Goal: Task Accomplishment & Management: Manage account settings

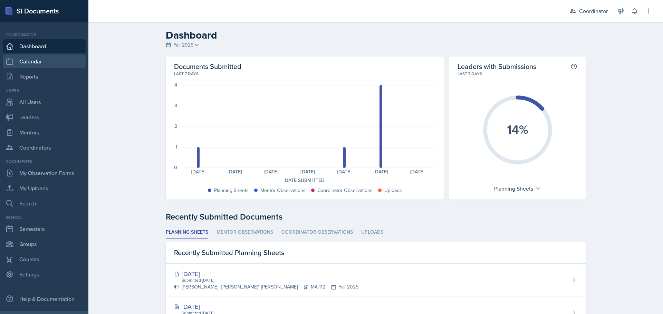
click at [39, 54] on div "Coordinator Dashboard Calendar Reports" at bounding box center [44, 58] width 83 height 52
click at [39, 56] on link "Calendar" at bounding box center [44, 62] width 83 height 14
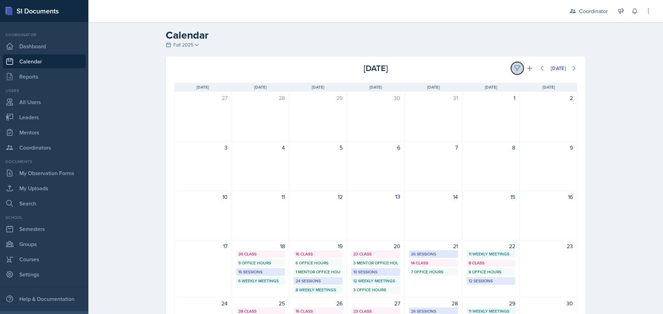
click at [514, 68] on icon at bounding box center [517, 68] width 7 height 7
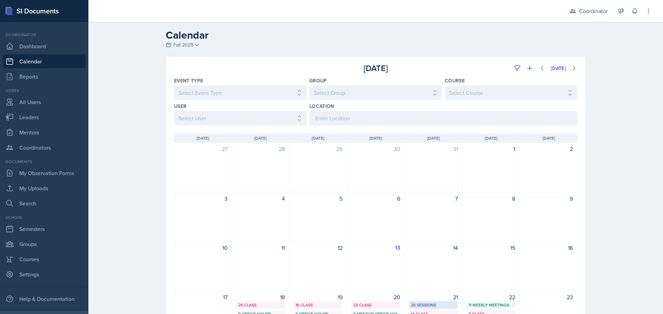
drag, startPoint x: 236, startPoint y: 110, endPoint x: 230, endPoint y: 114, distance: 7.3
click at [235, 110] on div "User Select User All [PERSON_NAME] [PERSON_NAME] [PERSON_NAME] [PERSON_NAME] [P…" at bounding box center [240, 114] width 133 height 23
click at [230, 114] on select "Select User All [PERSON_NAME] [PERSON_NAME] [PERSON_NAME] [PERSON_NAME] [PERSON…" at bounding box center [240, 118] width 133 height 14
select select "2603c68d-fa7a-485b-a849-064e04809dac"
click at [174, 111] on select "Select User All [PERSON_NAME] [PERSON_NAME] [PERSON_NAME] [PERSON_NAME] [PERSON…" at bounding box center [240, 118] width 133 height 14
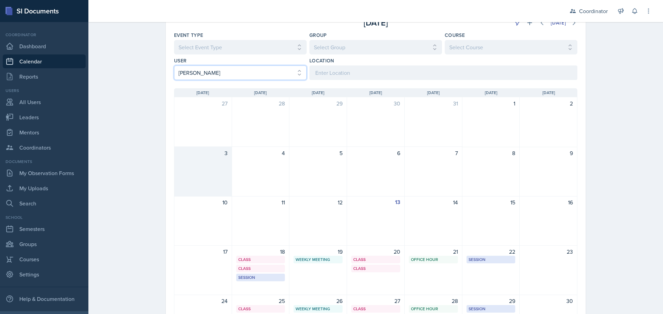
scroll to position [104, 0]
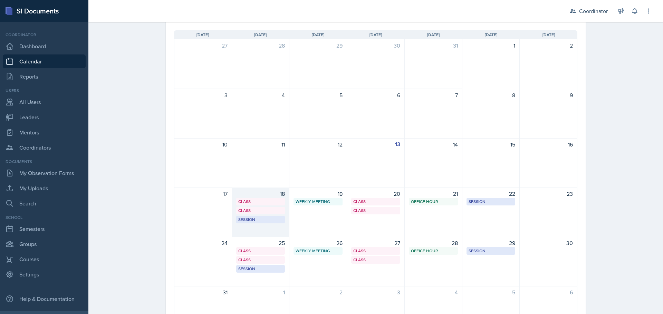
click at [260, 230] on div "18 Class MSB 112 9:40 AM - 10:35 AM Class SST 207 11:20 AM - 12:40 PM Session S…" at bounding box center [261, 213] width 58 height 50
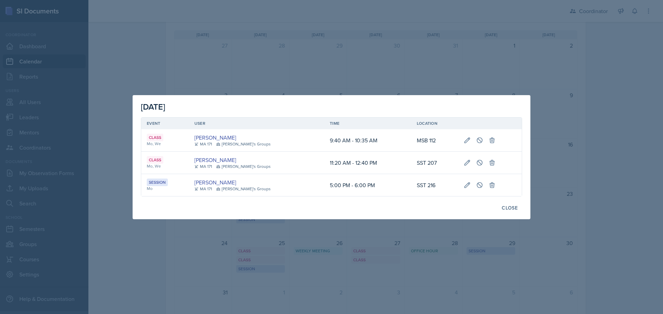
drag, startPoint x: 217, startPoint y: 260, endPoint x: 222, endPoint y: 257, distance: 5.3
click at [218, 260] on div at bounding box center [331, 157] width 663 height 314
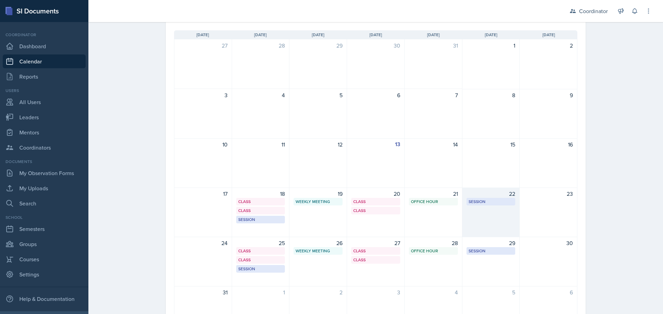
click at [468, 229] on div "22 Session SST 150 10:30 AM - 11:30 AM" at bounding box center [491, 213] width 58 height 50
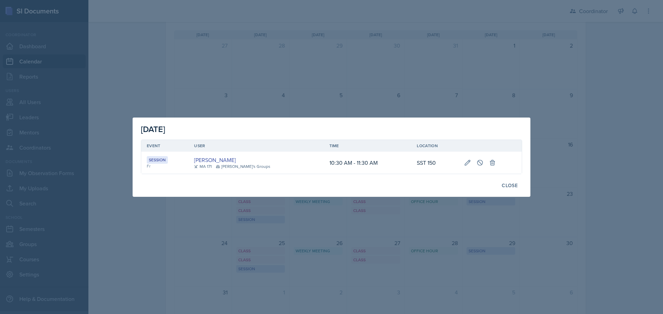
drag, startPoint x: 333, startPoint y: 257, endPoint x: 329, endPoint y: 255, distance: 4.3
click at [333, 257] on div at bounding box center [331, 157] width 663 height 314
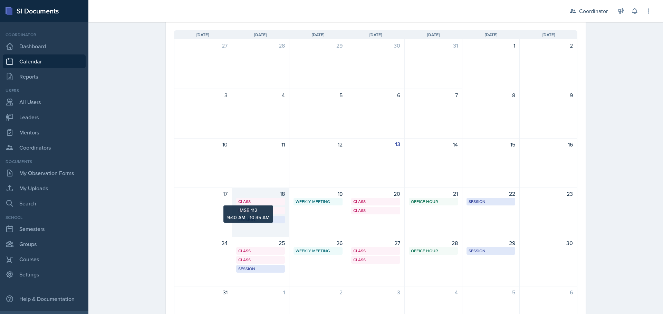
click at [267, 199] on div "Class" at bounding box center [260, 202] width 45 height 6
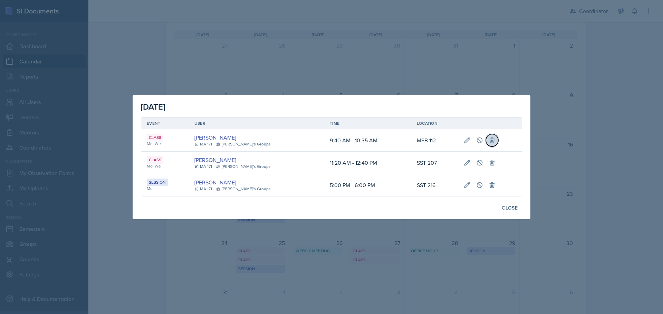
click at [490, 139] on icon at bounding box center [492, 140] width 4 height 5
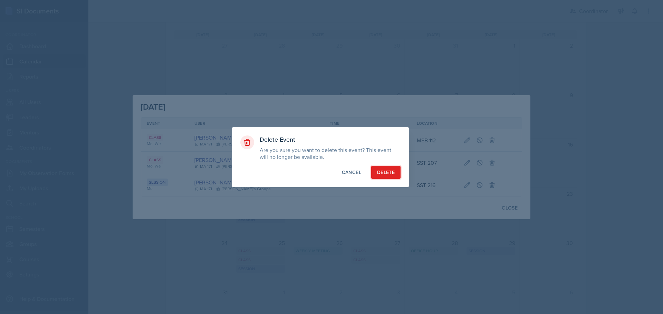
drag, startPoint x: 382, startPoint y: 173, endPoint x: 422, endPoint y: 170, distance: 39.5
click at [383, 173] on div "Delete" at bounding box center [386, 172] width 18 height 7
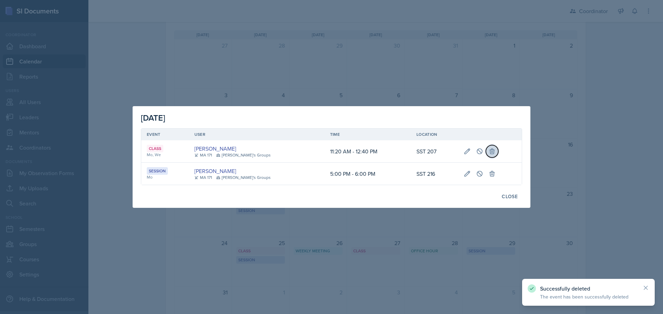
click at [486, 156] on button at bounding box center [492, 151] width 12 height 12
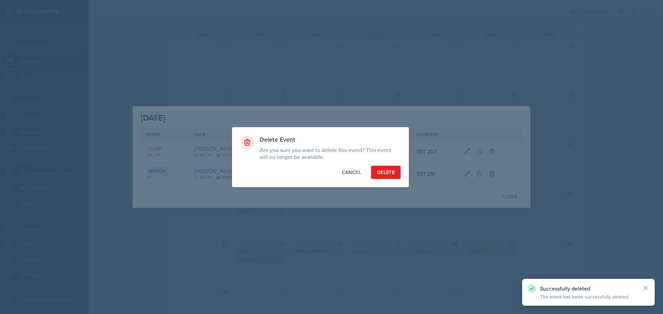
drag, startPoint x: 389, startPoint y: 173, endPoint x: 398, endPoint y: 173, distance: 9.0
click at [389, 173] on div "Delete" at bounding box center [386, 172] width 18 height 7
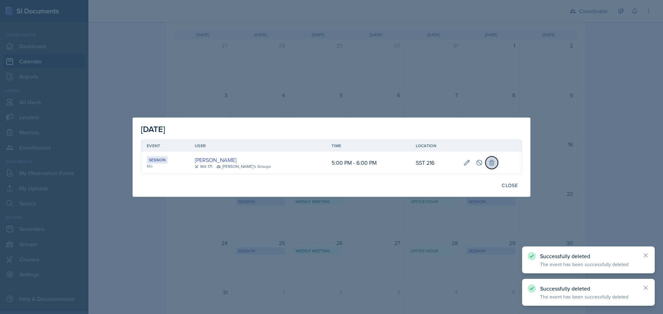
click at [485, 164] on button at bounding box center [491, 163] width 12 height 12
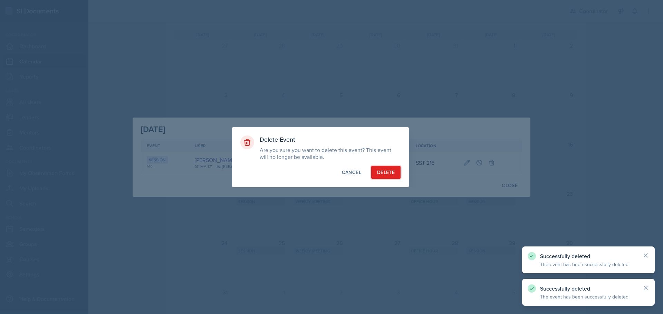
click at [373, 171] on button "Delete" at bounding box center [385, 172] width 29 height 13
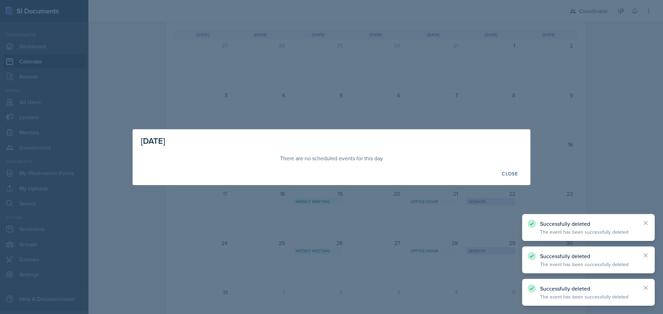
click at [311, 210] on div at bounding box center [331, 157] width 663 height 314
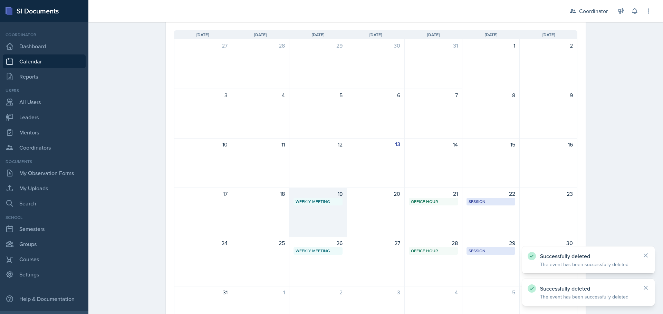
click at [341, 225] on div "19 Weekly Meeting SSC 2:30 PM - 3:30 PM" at bounding box center [318, 213] width 58 height 50
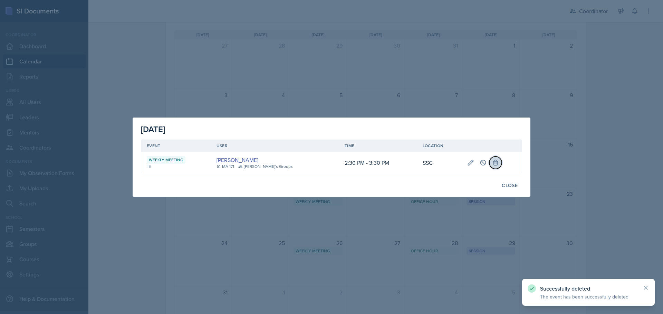
click at [492, 161] on icon at bounding box center [495, 162] width 7 height 7
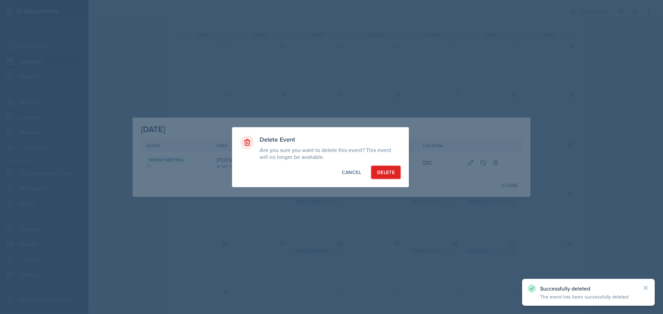
click at [391, 171] on div "Delete" at bounding box center [386, 172] width 18 height 7
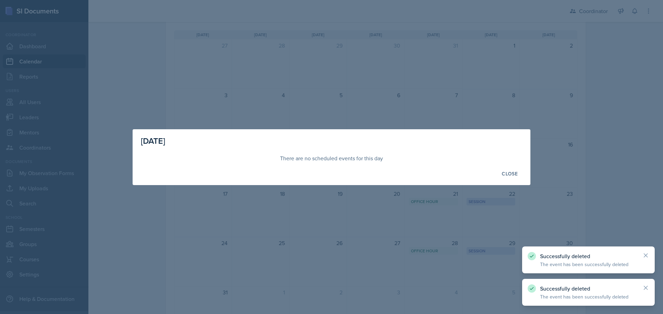
click at [411, 212] on div at bounding box center [331, 157] width 663 height 314
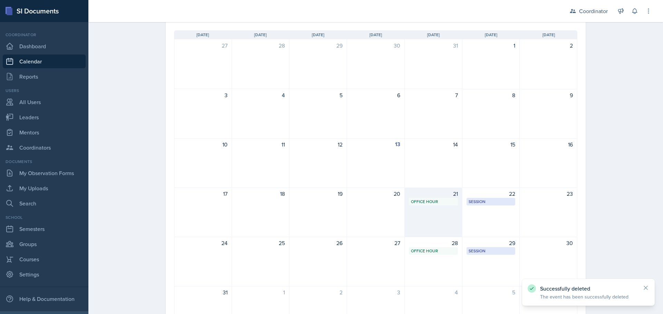
click at [429, 212] on div "21 Office Hour SSC 2:00 PM - 3:00 PM" at bounding box center [434, 213] width 58 height 50
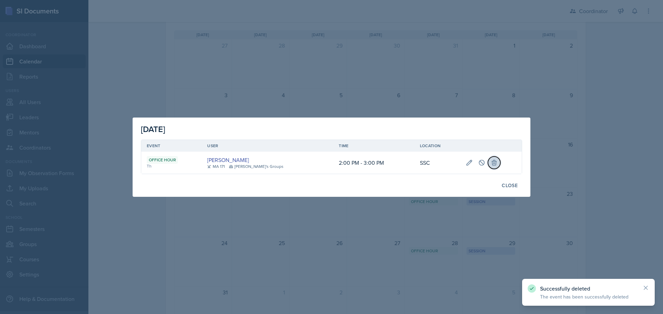
click at [490, 161] on icon at bounding box center [493, 162] width 7 height 7
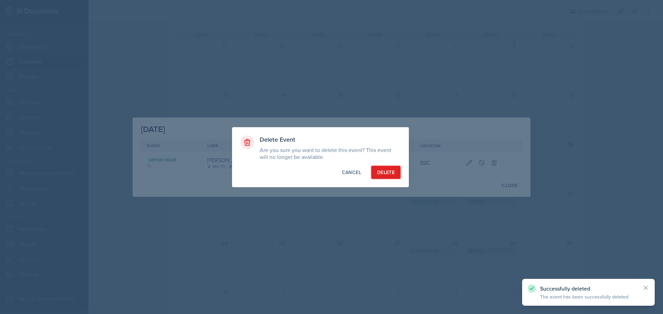
click at [391, 173] on div "Delete" at bounding box center [386, 172] width 18 height 7
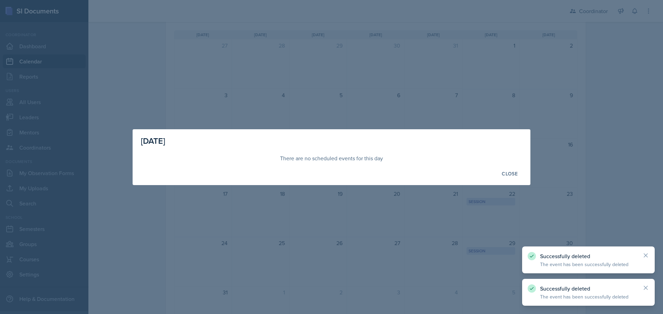
click at [476, 200] on div at bounding box center [331, 157] width 663 height 314
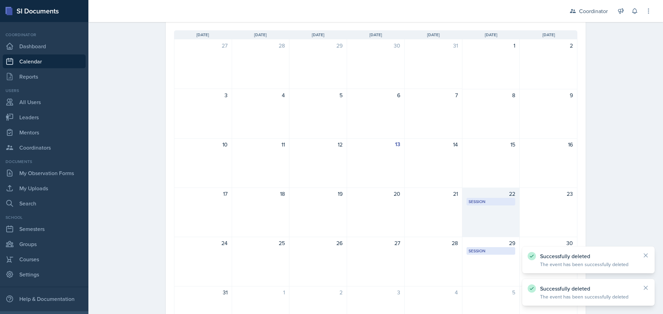
click at [487, 215] on div "22 Session SST 150 10:30 AM - 11:30 AM" at bounding box center [491, 213] width 58 height 50
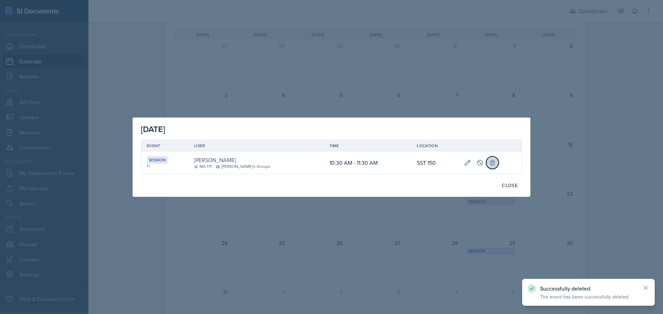
click at [489, 165] on icon at bounding box center [492, 162] width 7 height 7
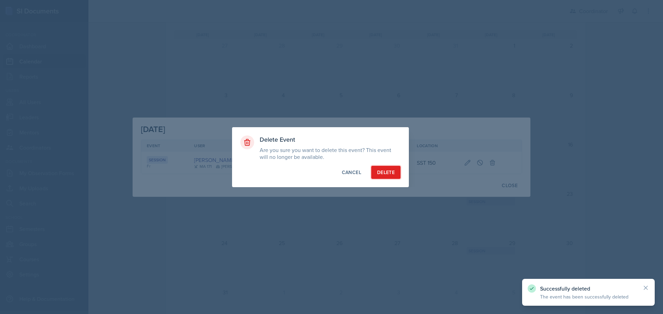
click at [385, 173] on div "Delete" at bounding box center [386, 172] width 18 height 7
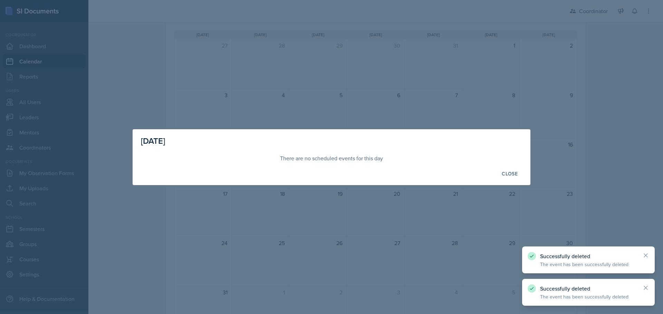
click at [410, 251] on div "[DATE] There are no scheduled events for this day Close Edit Recurring Event Ho…" at bounding box center [331, 157] width 663 height 314
click at [410, 251] on div at bounding box center [331, 157] width 663 height 314
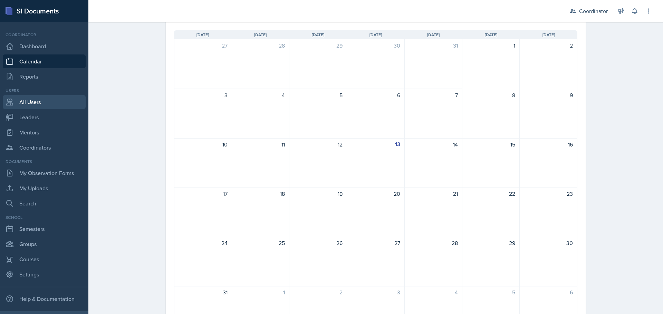
click at [55, 106] on link "All Users" at bounding box center [44, 102] width 83 height 14
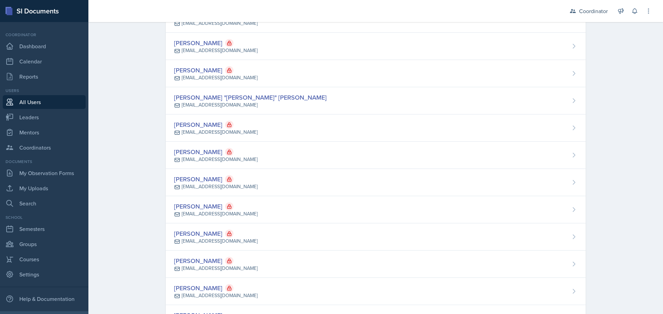
scroll to position [4809, 0]
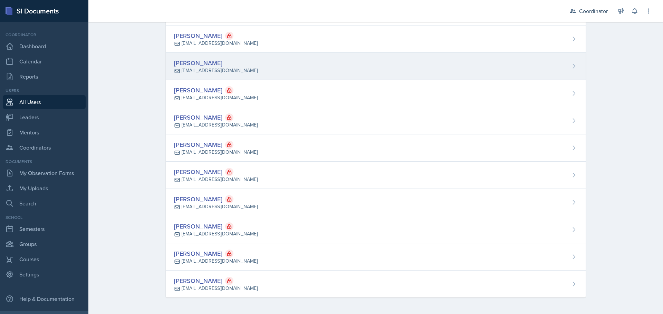
click at [239, 65] on div "[PERSON_NAME] [EMAIL_ADDRESS][DOMAIN_NAME]" at bounding box center [376, 66] width 420 height 27
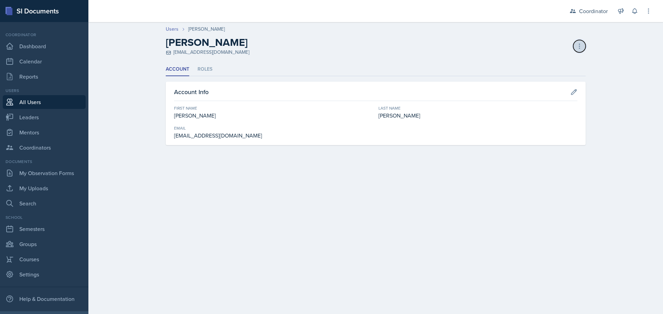
click at [581, 47] on icon at bounding box center [579, 46] width 7 height 7
click at [567, 58] on div "Deactivate User" at bounding box center [549, 61] width 66 height 14
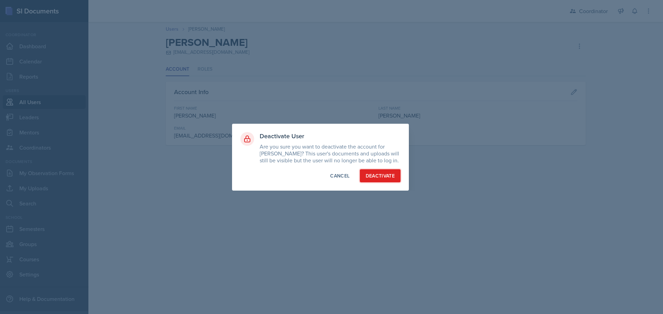
click at [391, 175] on div "Deactivate" at bounding box center [380, 176] width 29 height 7
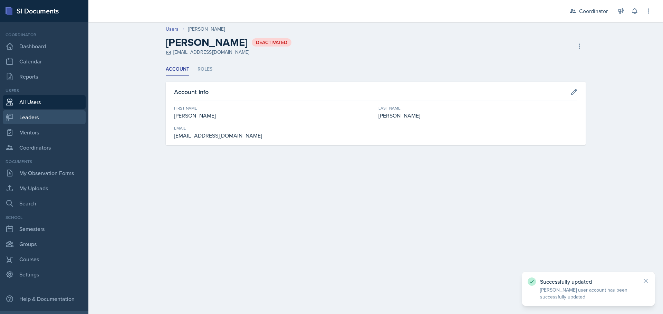
click at [60, 120] on link "Leaders" at bounding box center [44, 117] width 83 height 14
select select "19fb88f7-c89b-4031-b5a0-458fd49807a1"
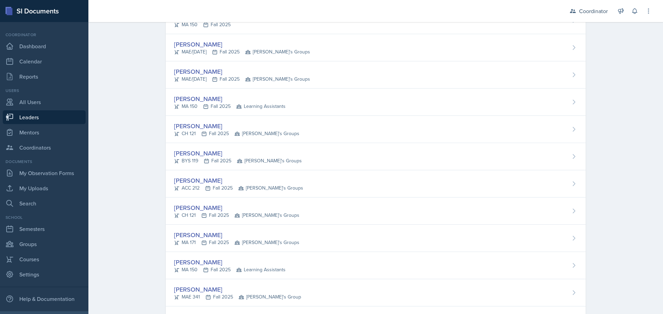
scroll to position [992, 0]
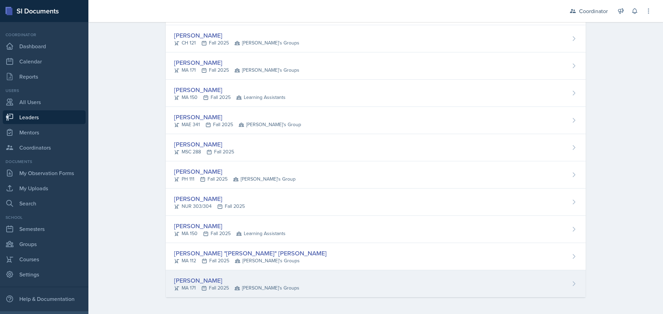
click at [206, 278] on div "[PERSON_NAME]" at bounding box center [236, 280] width 125 height 9
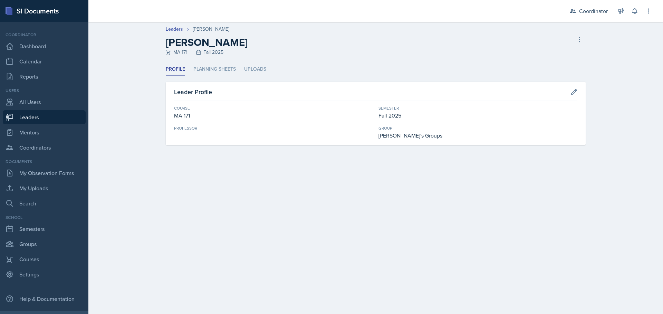
click at [574, 43] on div "[PERSON_NAME] MA 171 Fall 2025 Delete Leader" at bounding box center [376, 46] width 420 height 20
click at [579, 41] on icon at bounding box center [579, 39] width 7 height 7
click at [559, 54] on div "Delete Leader" at bounding box center [549, 54] width 66 height 14
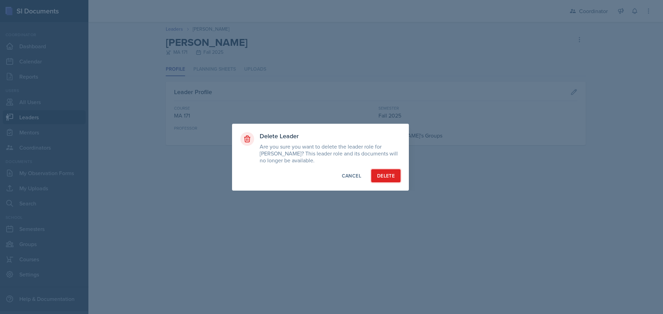
click at [393, 175] on div "Delete" at bounding box center [386, 176] width 18 height 7
select select "19fb88f7-c89b-4031-b5a0-458fd49807a1"
